Goal: Communication & Community: Answer question/provide support

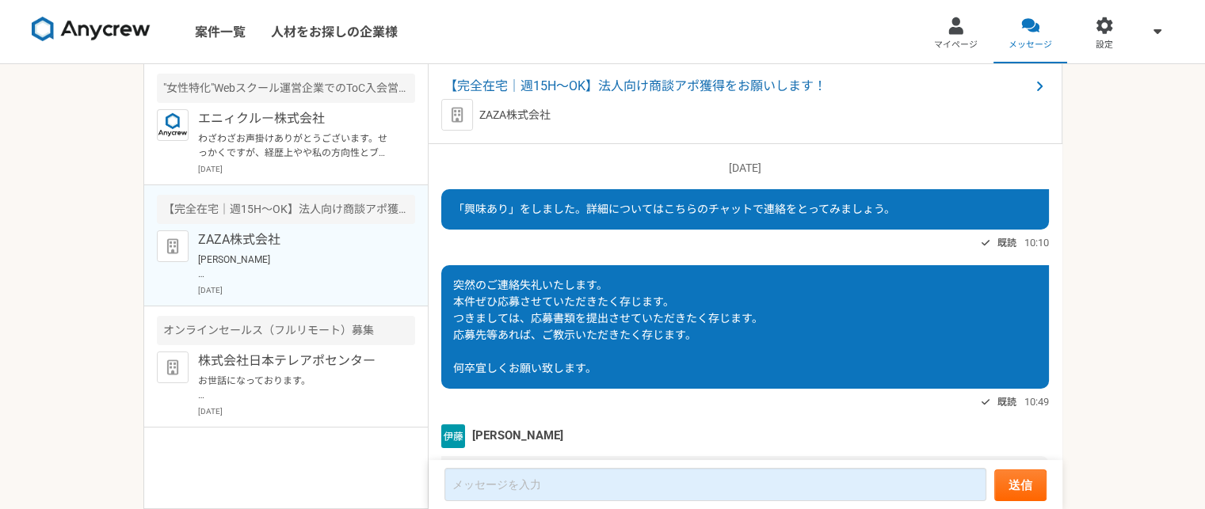
scroll to position [2176, 0]
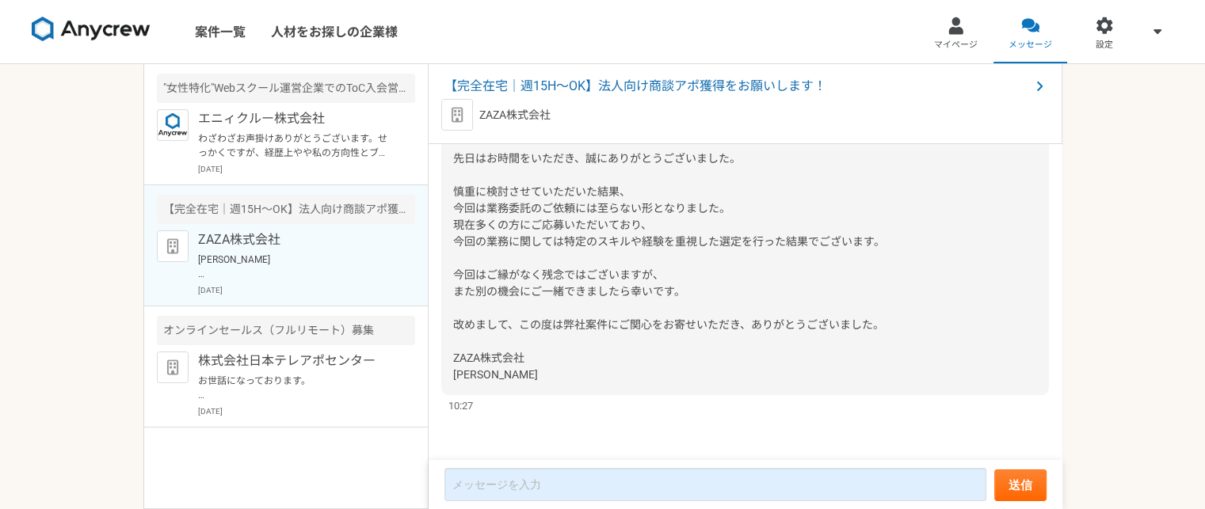
drag, startPoint x: 345, startPoint y: 256, endPoint x: 332, endPoint y: 264, distance: 15.6
click at [332, 264] on p "[PERSON_NAME] お世話になっております。 ZAZA株式会社の[PERSON_NAME]でございます。 先日はお時間をいただき、誠にありがとうござい…" at bounding box center [296, 267] width 196 height 29
click at [276, 394] on p "お世話になっております。 プロフィール拝見してとても魅力的なご経歴で、 ぜひ一度、弊社面談をお願いできないでしょうか？ [URL][DOMAIN_NAME][…" at bounding box center [296, 388] width 196 height 29
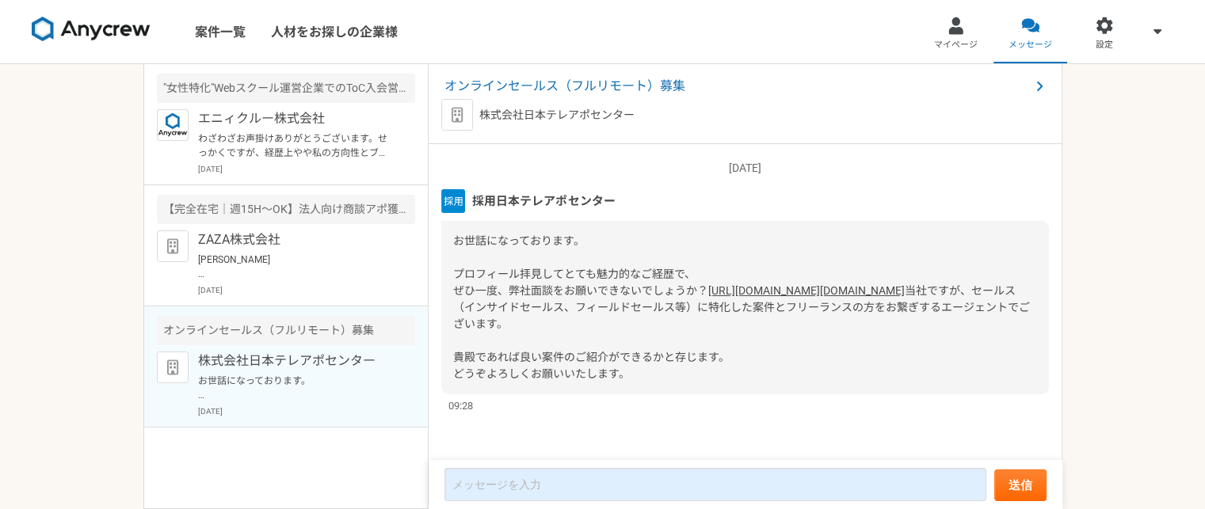
scroll to position [32, 0]
click at [708, 284] on link "[URL][DOMAIN_NAME][DOMAIN_NAME]" at bounding box center [806, 290] width 196 height 13
drag, startPoint x: 339, startPoint y: 250, endPoint x: 326, endPoint y: 375, distance: 125.9
click at [326, 375] on p "お世話になっております。 プロフィール拝見してとても魅力的なご経歴で、 ぜひ一度、弊社面談をお願いできないでしょうか？ [URL][DOMAIN_NAME][…" at bounding box center [296, 388] width 196 height 29
drag, startPoint x: 361, startPoint y: 252, endPoint x: 250, endPoint y: 260, distance: 111.2
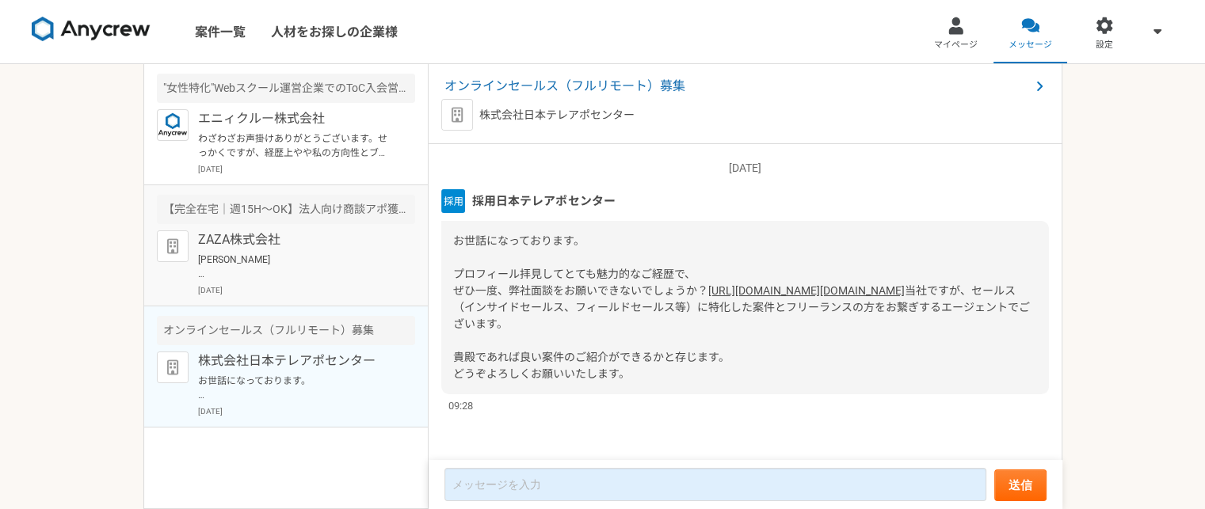
click at [250, 260] on p "[PERSON_NAME] お世話になっております。 ZAZA株式会社の[PERSON_NAME]でございます。 先日はお時間をいただき、誠にありがとうござい…" at bounding box center [296, 267] width 196 height 29
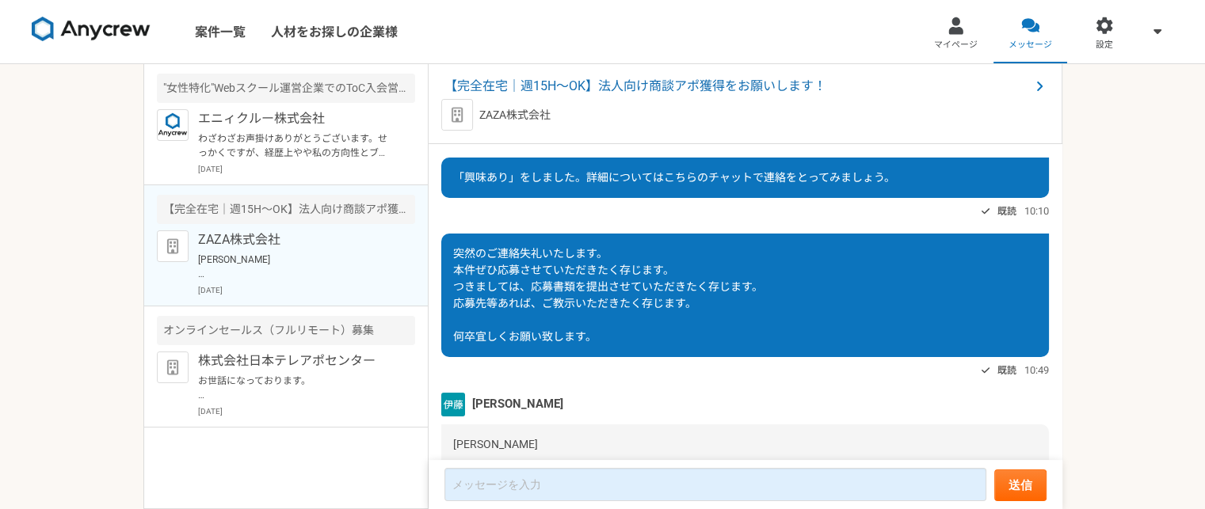
scroll to position [2176, 0]
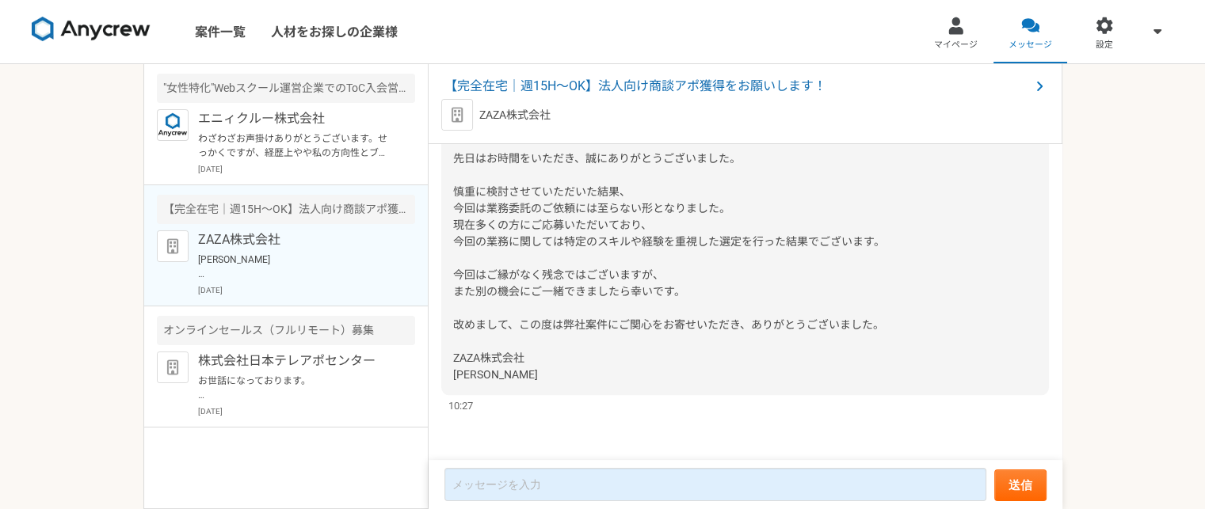
click at [304, 262] on p "[PERSON_NAME] お世話になっております。 ZAZA株式会社の[PERSON_NAME]でございます。 先日はお時間をいただき、誠にありがとうござい…" at bounding box center [296, 267] width 196 height 29
click at [314, 386] on p "お世話になっております。 プロフィール拝見してとても魅力的なご経歴で、 ぜひ一度、弊社面談をお願いできないでしょうか？ [URL][DOMAIN_NAME][…" at bounding box center [296, 388] width 196 height 29
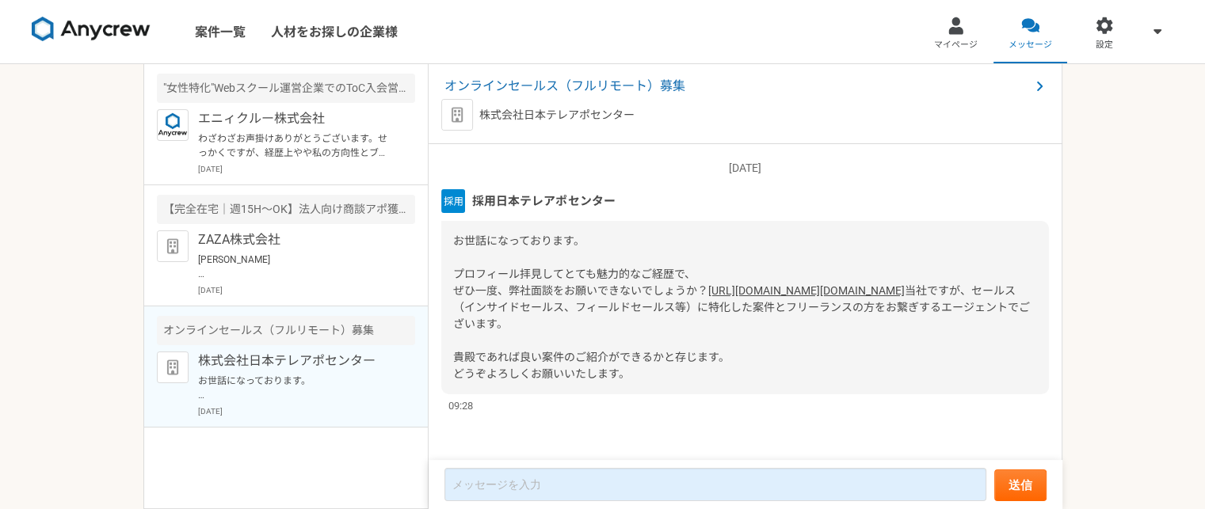
scroll to position [32, 0]
drag, startPoint x: 353, startPoint y: 105, endPoint x: 285, endPoint y: 135, distance: 73.8
click at [285, 135] on p "わざわざお声掛けありがとうございます。せっかくですが、経歴上やや私の方向性とブレる可能性があると感じました。今回は見送りさせていただきたく存じます" at bounding box center [296, 146] width 196 height 29
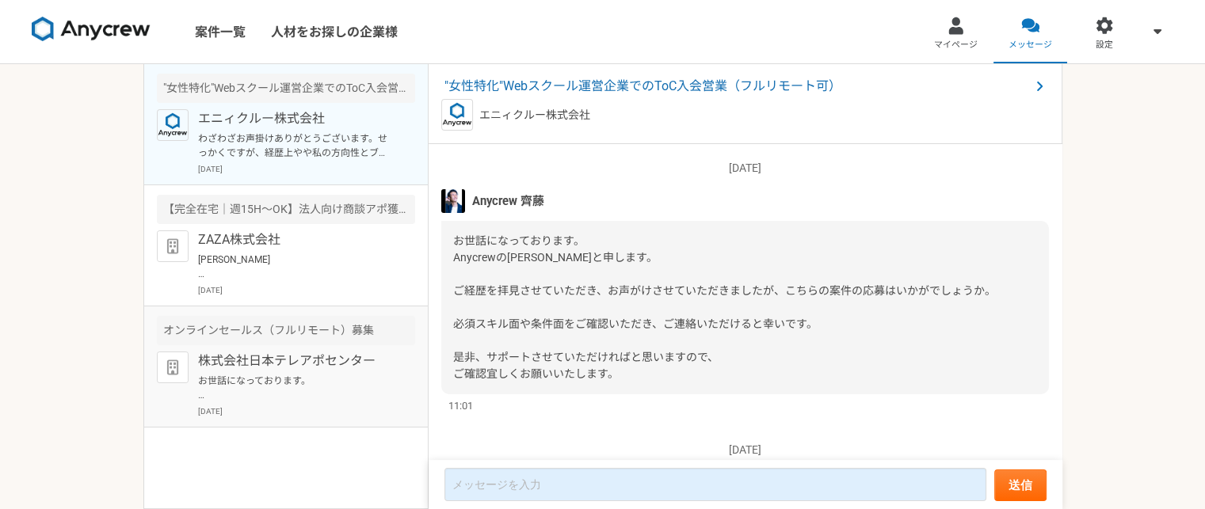
click at [325, 393] on p "お世話になっております。 プロフィール拝見してとても魅力的なご経歴で、 ぜひ一度、弊社面談をお願いできないでしょうか？ [URL][DOMAIN_NAME][…" at bounding box center [296, 388] width 196 height 29
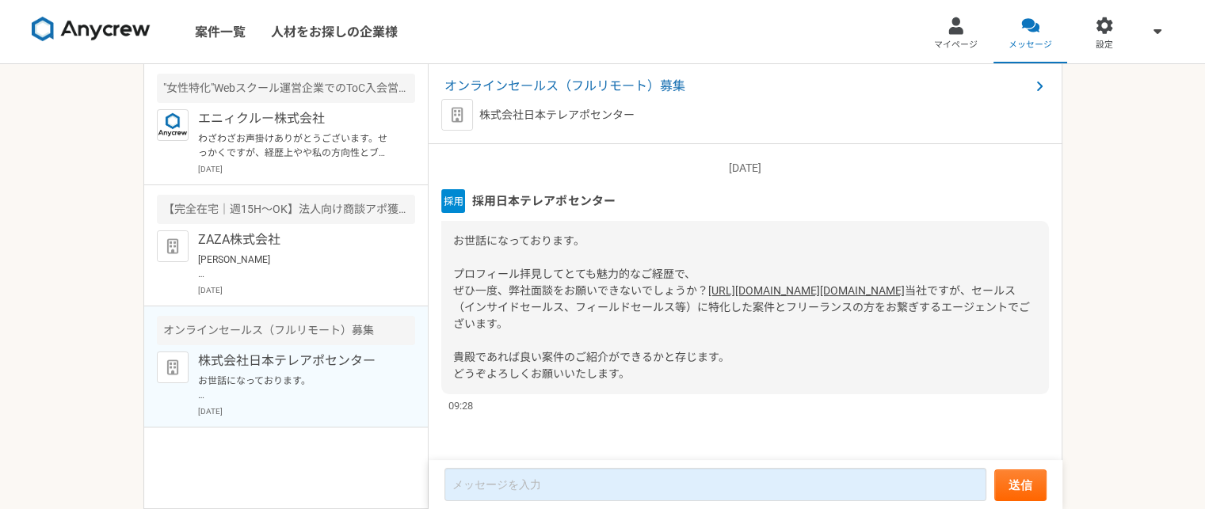
scroll to position [32, 0]
